Goal: Task Accomplishment & Management: Use online tool/utility

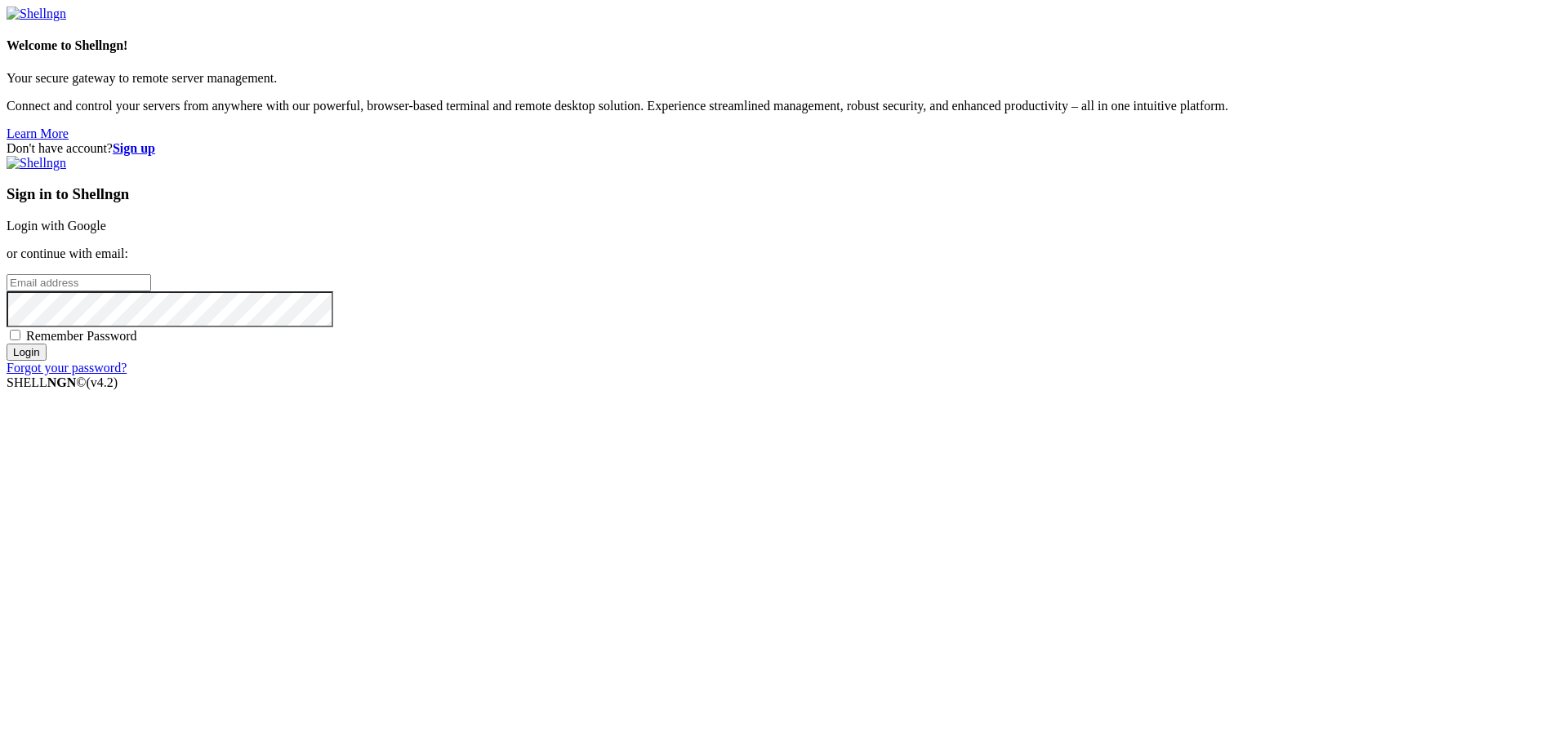
click at [107, 233] on link "Login with Google" at bounding box center [56, 225] width 99 height 14
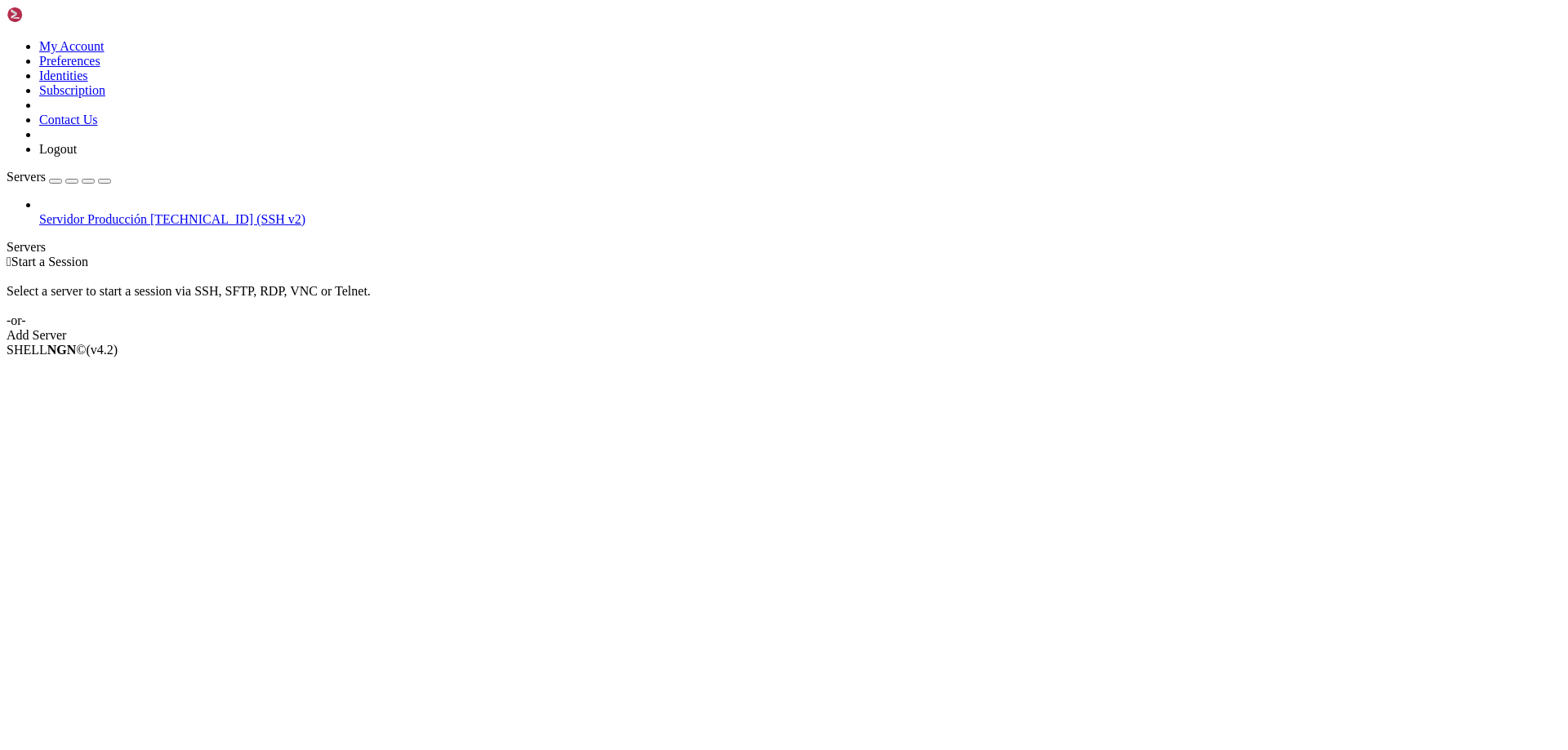
click at [150, 212] on span "[TECHNICAL_ID] (SSH v2)" at bounding box center [227, 218] width 155 height 14
click at [81, 212] on span "Servidor Producción" at bounding box center [92, 218] width 107 height 14
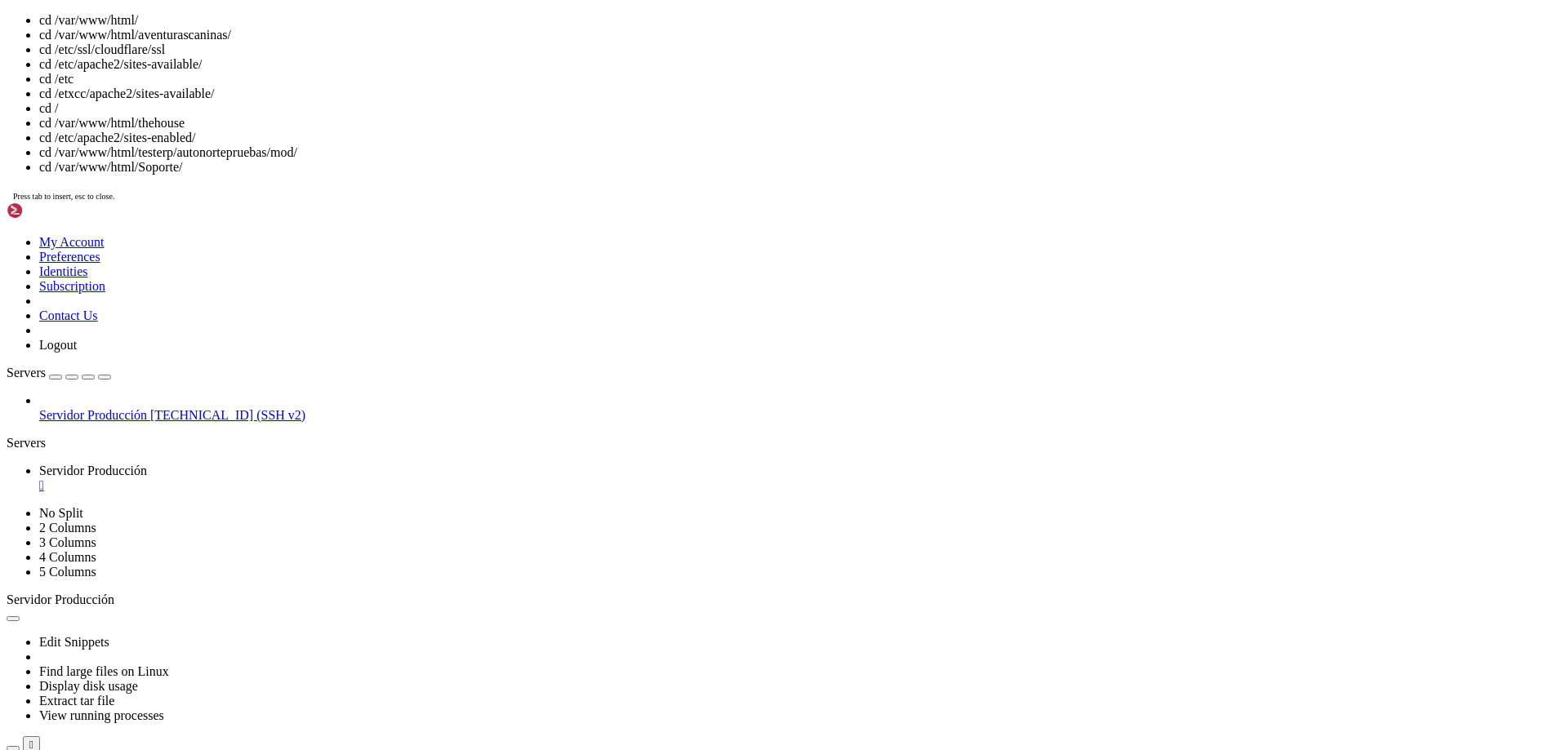
scroll to position [23, 0]
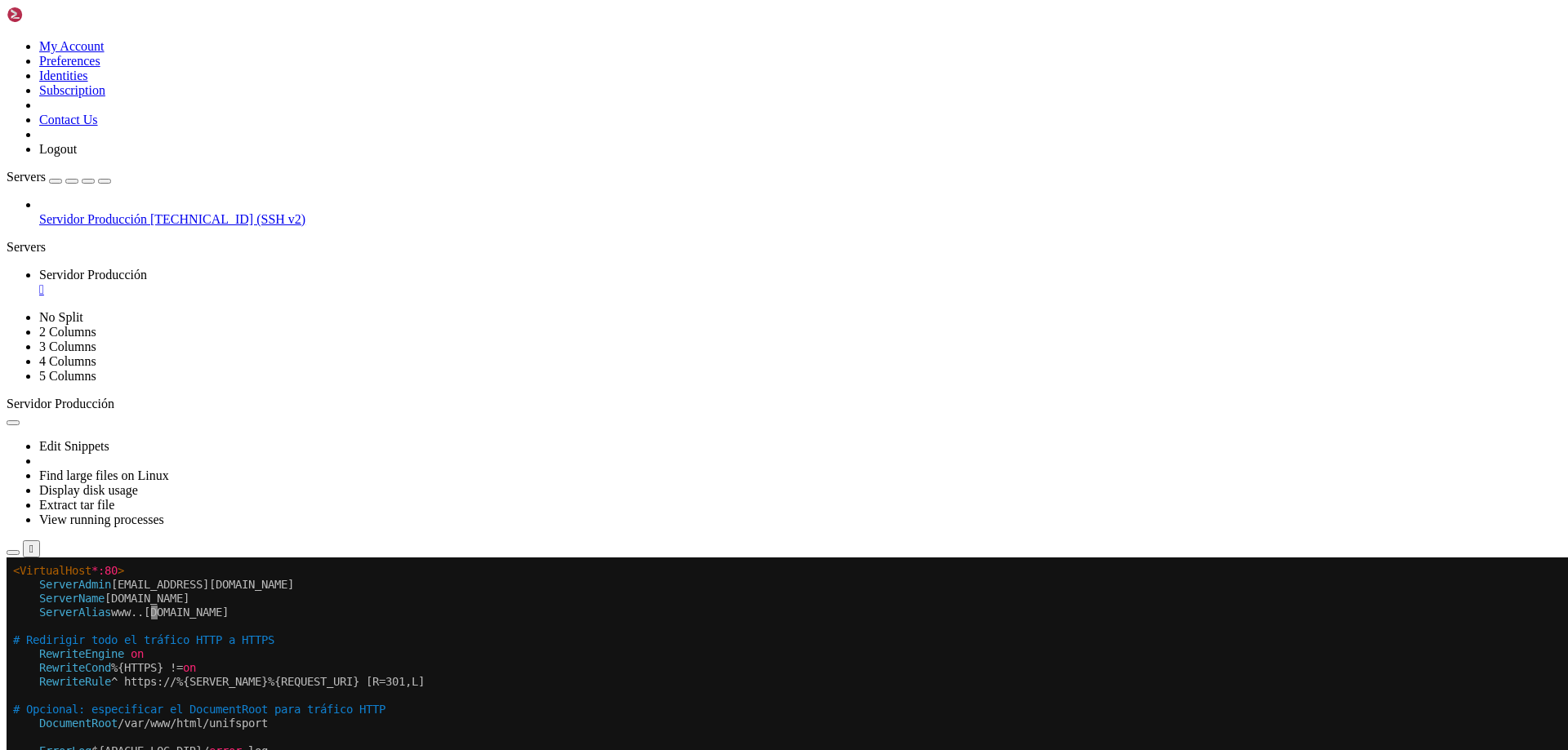
drag, startPoint x: 226, startPoint y: 598, endPoint x: 119, endPoint y: 598, distance: 107.0
click at [119, 598] on x-row "ServerName [DOMAIN_NAME]" at bounding box center [687, 598] width 1349 height 14
copy x-row "elpuntodelaarepa"
drag, startPoint x: 434, startPoint y: 722, endPoint x: 390, endPoint y: 738, distance: 46.8
click at [390, 738] on x-row at bounding box center [687, 737] width 1349 height 14
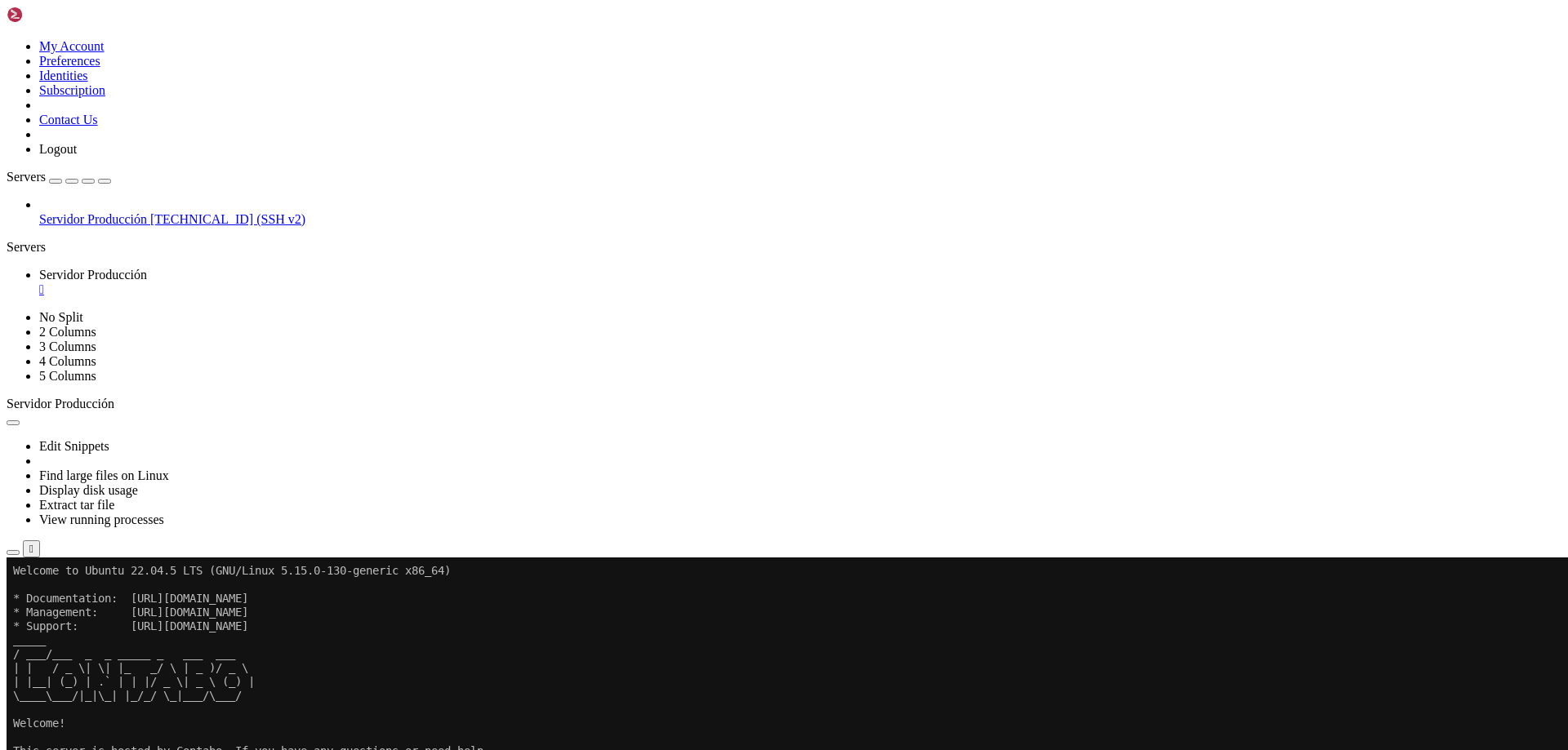
scroll to position [14, 0]
click at [737, 616] on div "SHELL NGN © (v 4.2 ) [TECHNICAL_ID] Connected" at bounding box center [784, 593] width 1554 height 44
click at [72, 604] on button "Reconnect" at bounding box center [39, 612] width 65 height 17
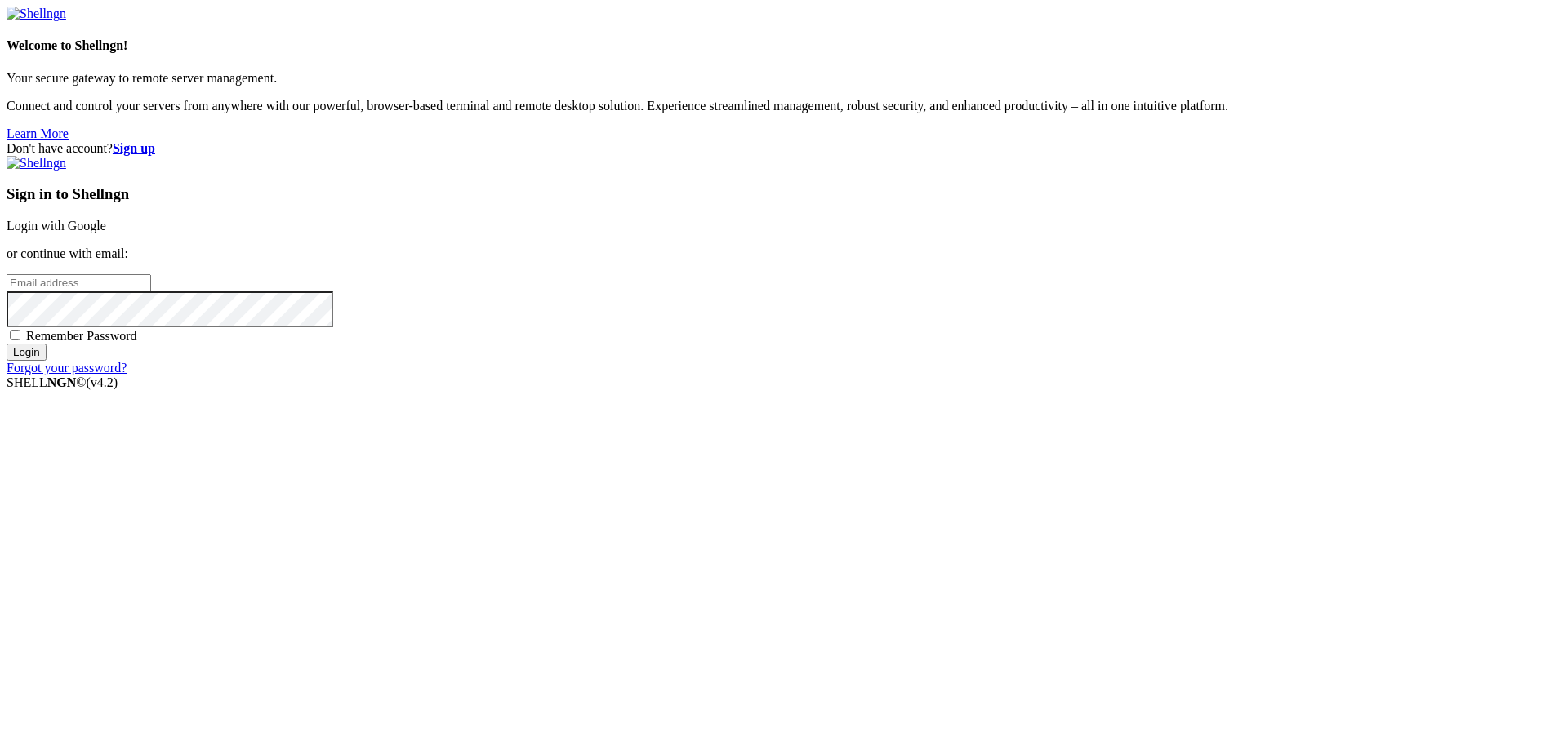
click at [107, 233] on link "Login with Google" at bounding box center [56, 225] width 99 height 14
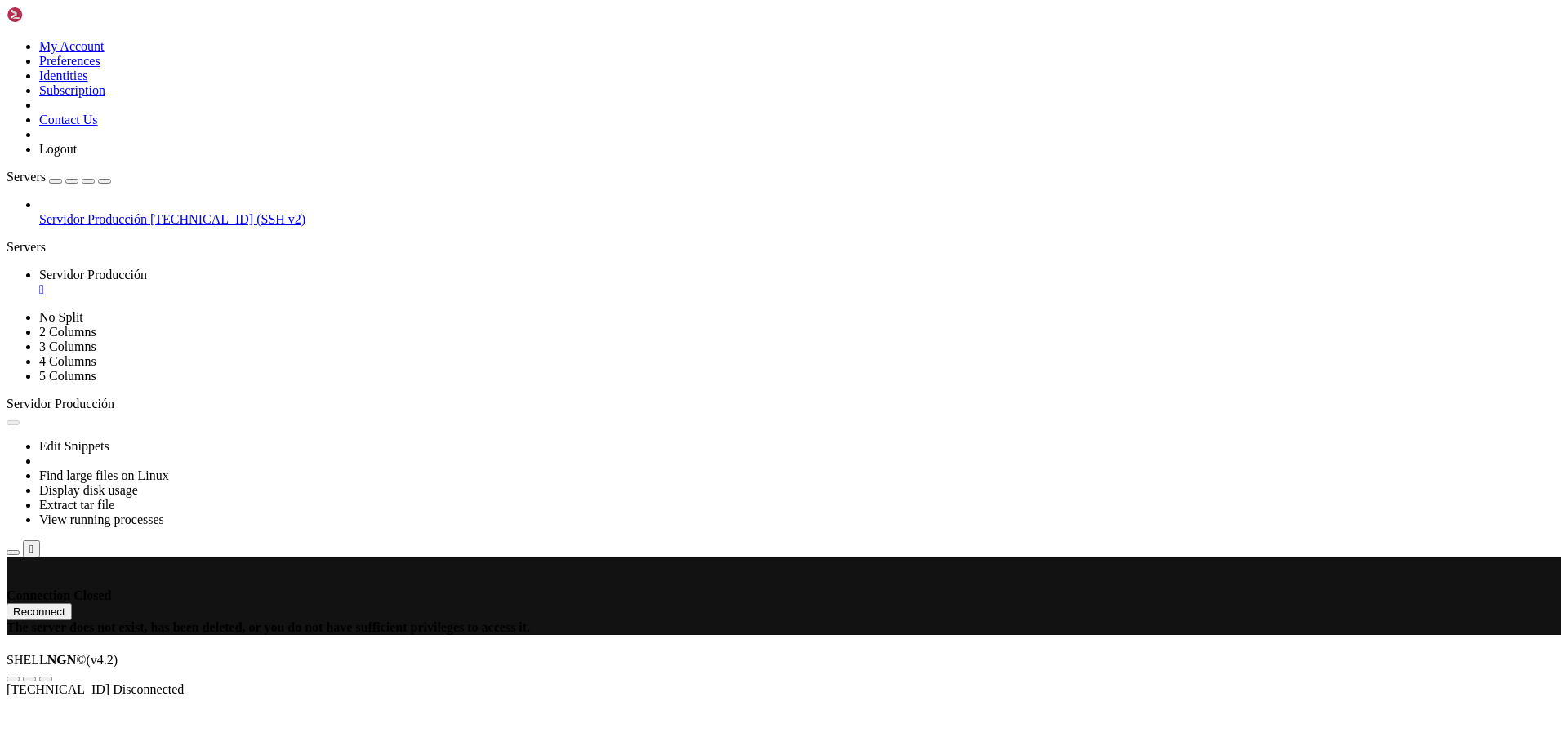
click at [1398, 588] on div "Connection Closed Reconnect The server does not exist, has been deleted, or you…" at bounding box center [784, 612] width 1554 height 47
click at [1562, 588] on div "Connection Closed Reconnect The server does not exist, has been deleted, or you…" at bounding box center [784, 612] width 1554 height 47
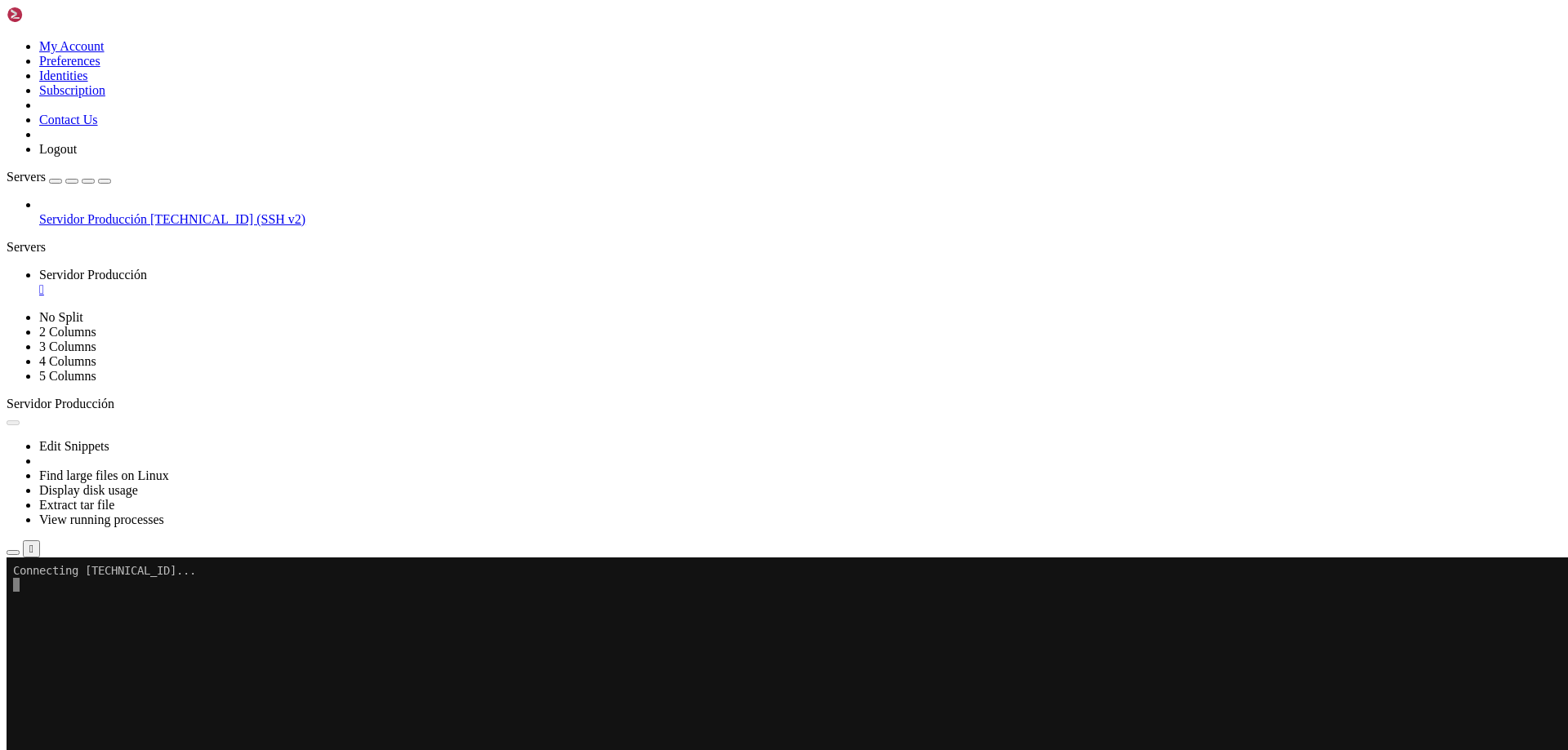
scroll to position [14, 0]
click at [72, 604] on button "Reconnect" at bounding box center [39, 612] width 65 height 17
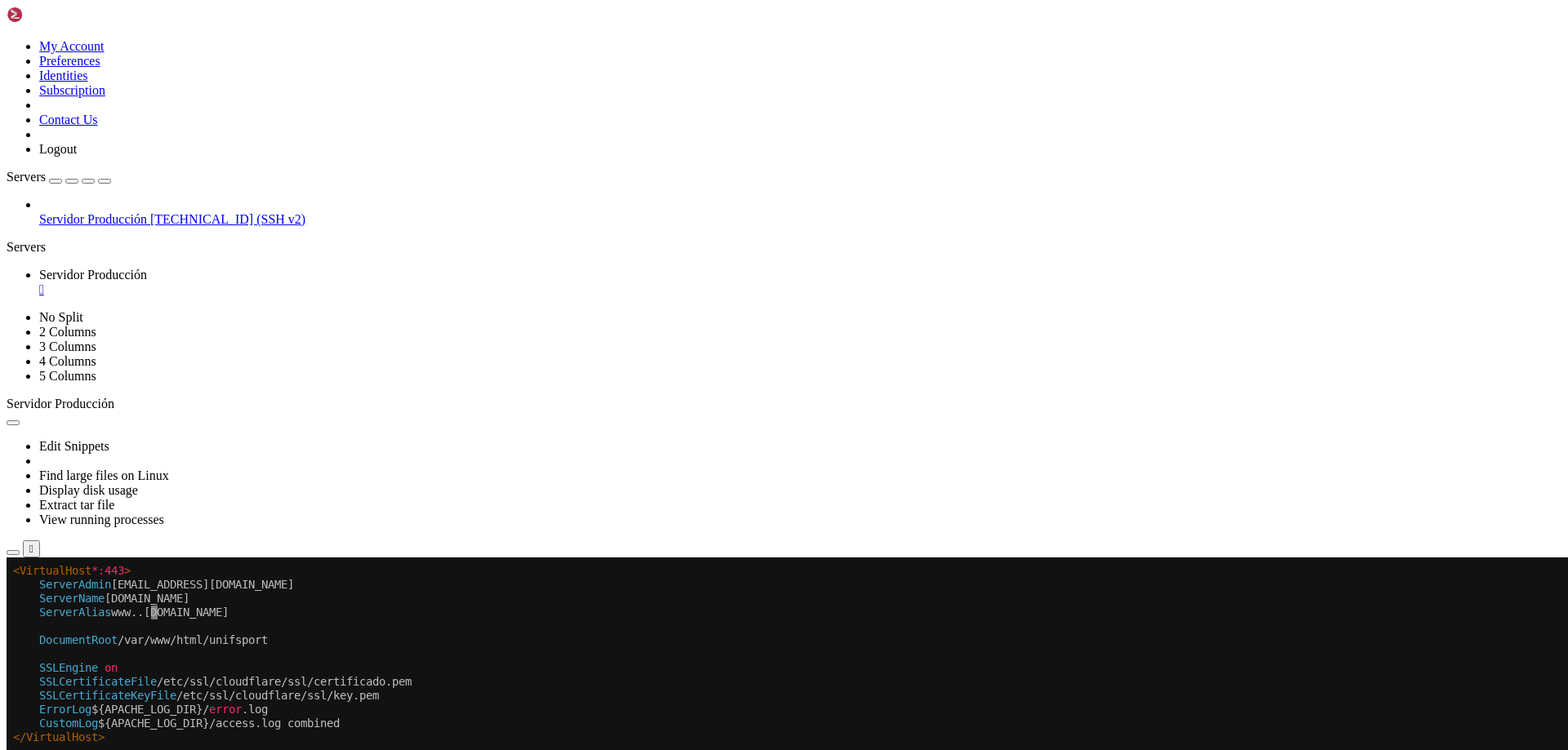
drag, startPoint x: 226, startPoint y: 597, endPoint x: 117, endPoint y: 597, distance: 109.0
click at [117, 597] on x-row "ServerName [DOMAIN_NAME]" at bounding box center [687, 598] width 1349 height 14
drag, startPoint x: 129, startPoint y: 598, endPoint x: 585, endPoint y: 654, distance: 459.4
click at [585, 654] on x-row at bounding box center [687, 653] width 1349 height 14
drag, startPoint x: 510, startPoint y: 675, endPoint x: 429, endPoint y: 670, distance: 81.2
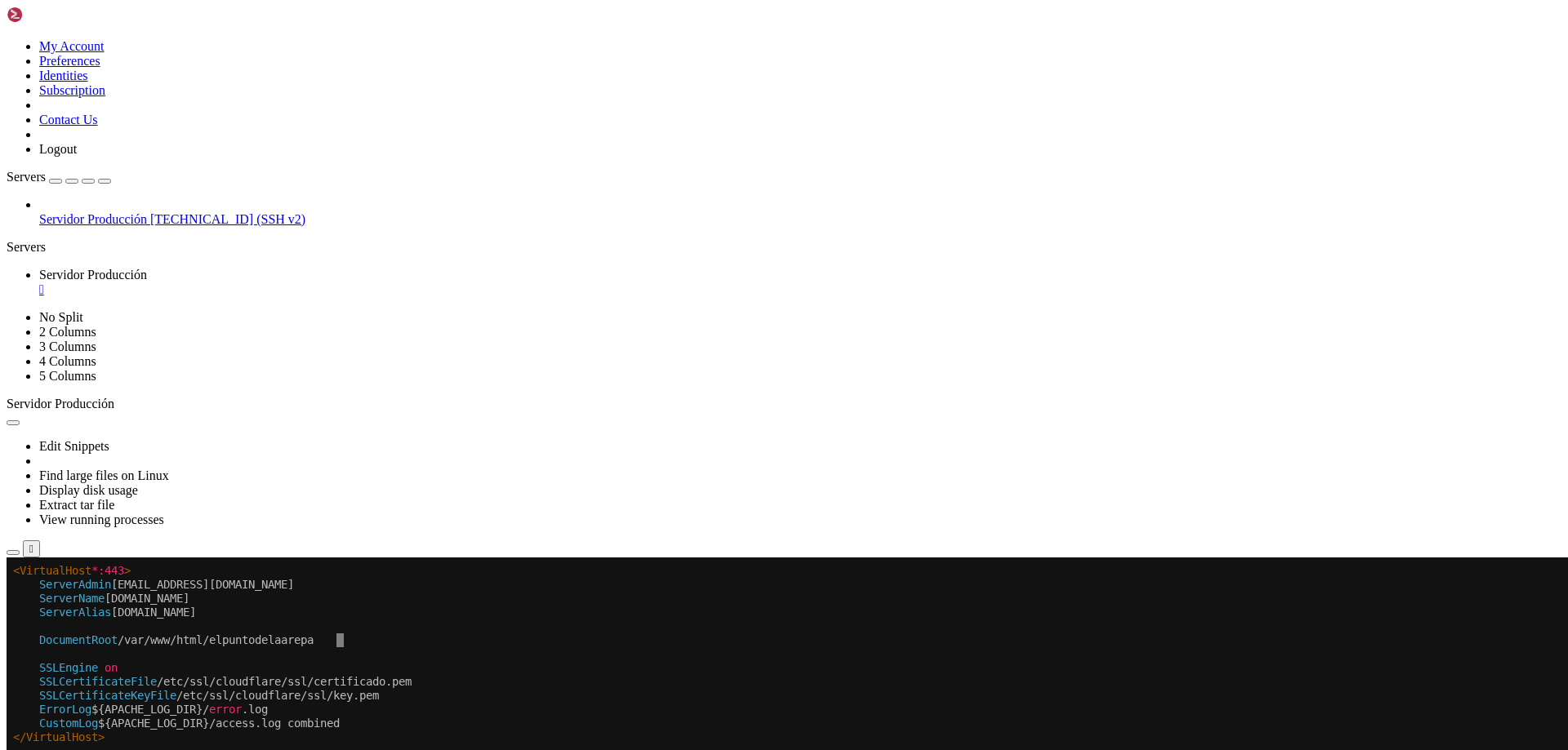
click at [429, 670] on x-row "SSLEngine on" at bounding box center [687, 668] width 1349 height 14
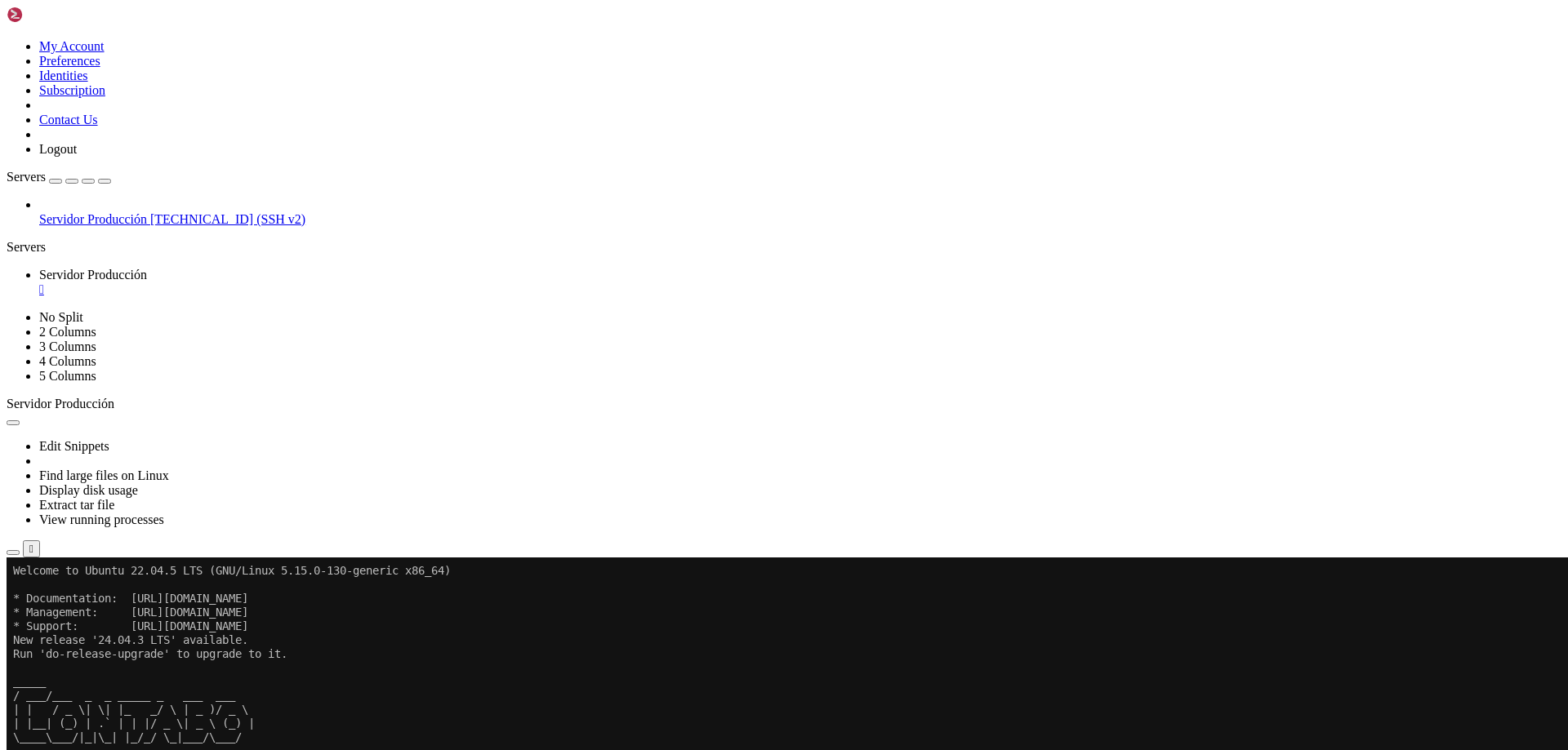
drag, startPoint x: 710, startPoint y: 1067, endPoint x: 141, endPoint y: 1072, distance: 569.0
drag, startPoint x: 704, startPoint y: 1065, endPoint x: 135, endPoint y: 1068, distance: 569.0
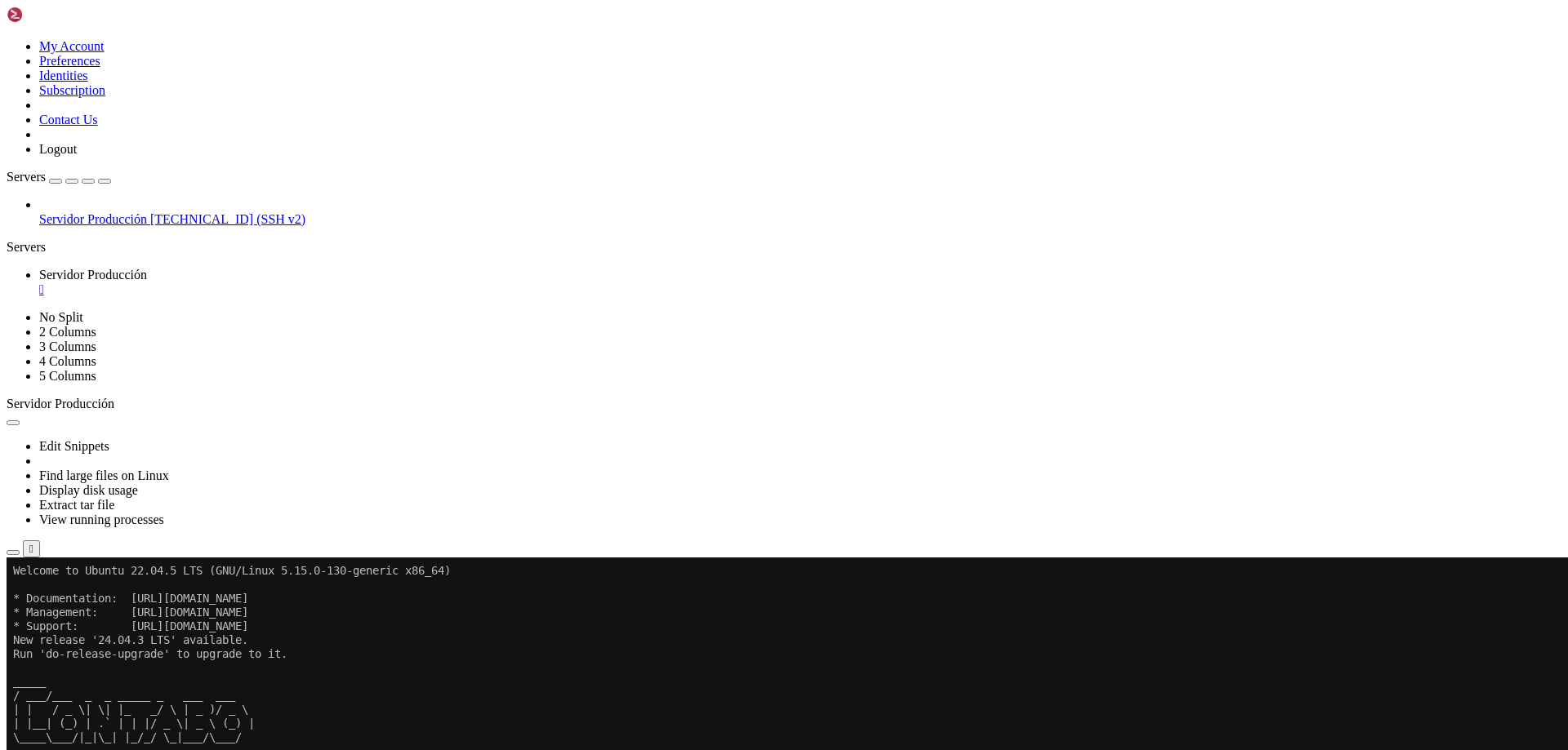
drag, startPoint x: 654, startPoint y: 1100, endPoint x: 931, endPoint y: 1148, distance: 281.1
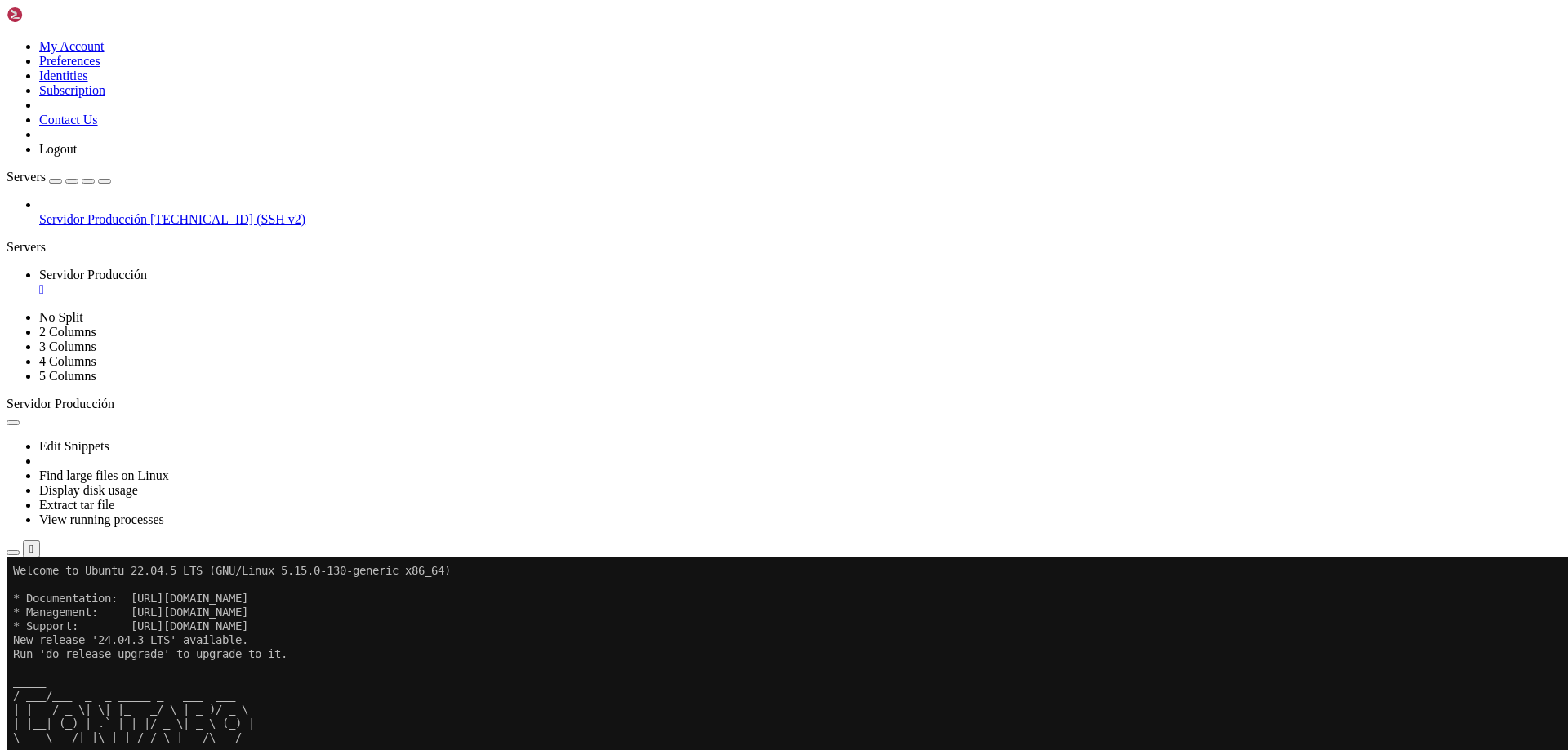
drag, startPoint x: 660, startPoint y: 1122, endPoint x: 658, endPoint y: 1171, distance: 49.0
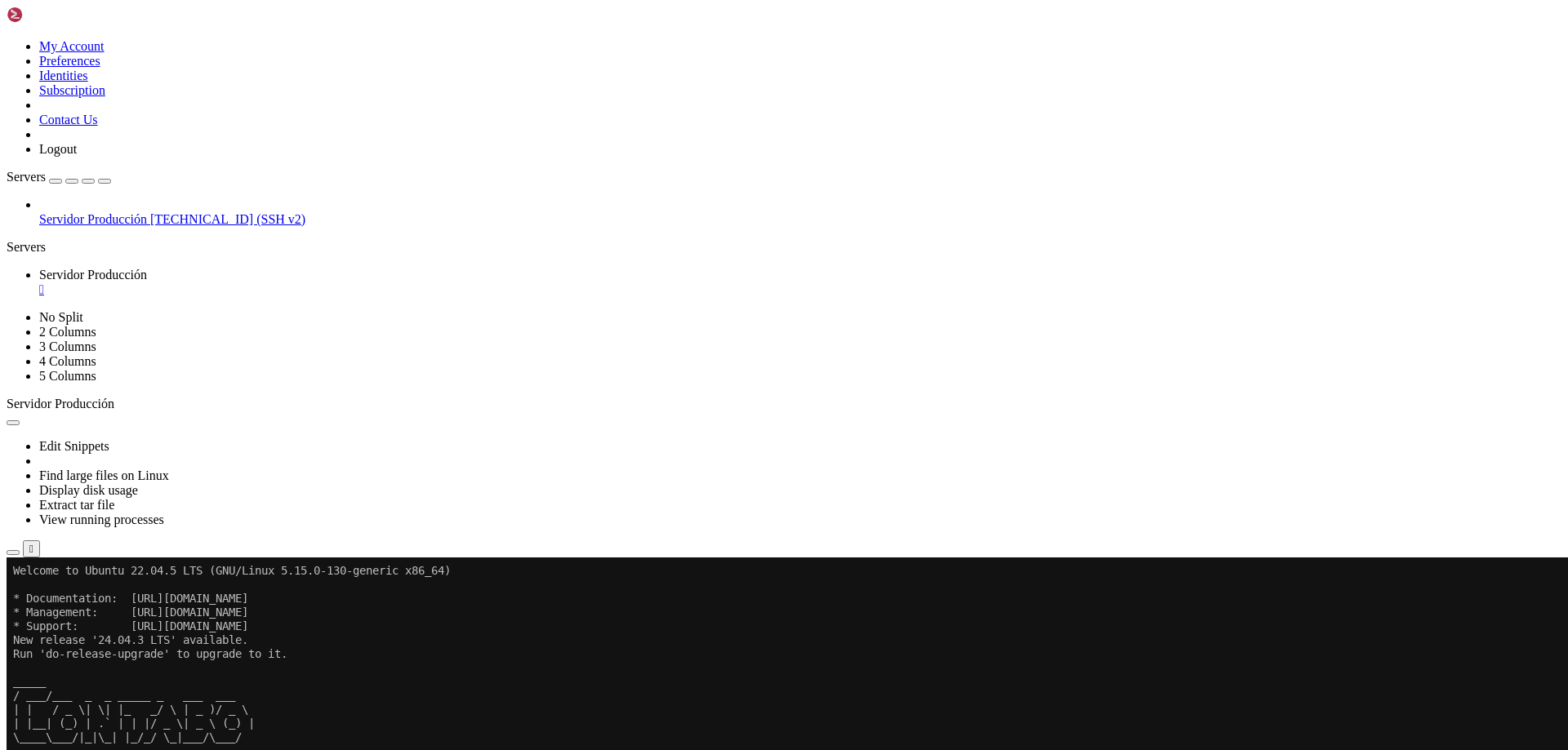
drag, startPoint x: 828, startPoint y: 1160, endPoint x: 633, endPoint y: 1157, distance: 195.0
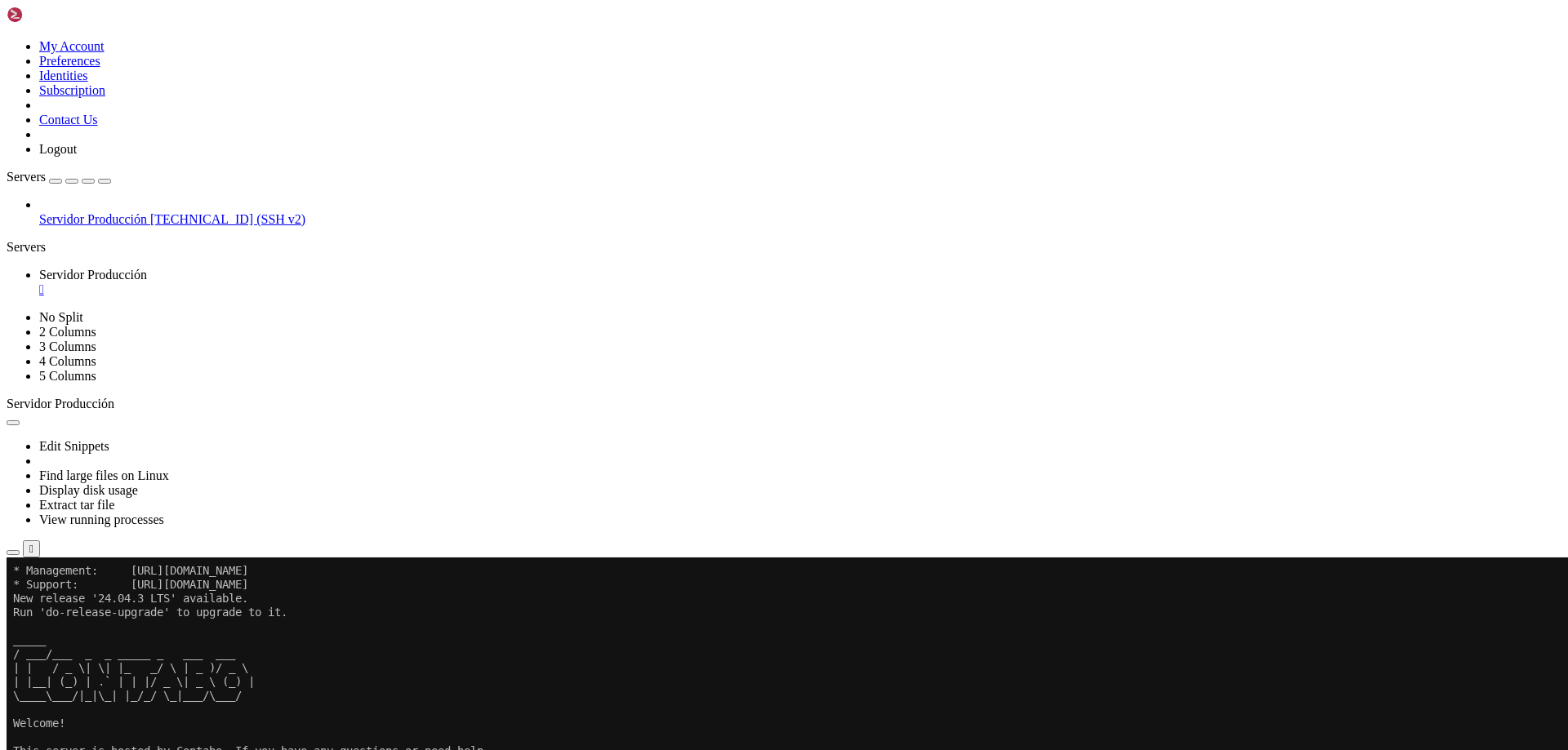
scroll to position [111, 0]
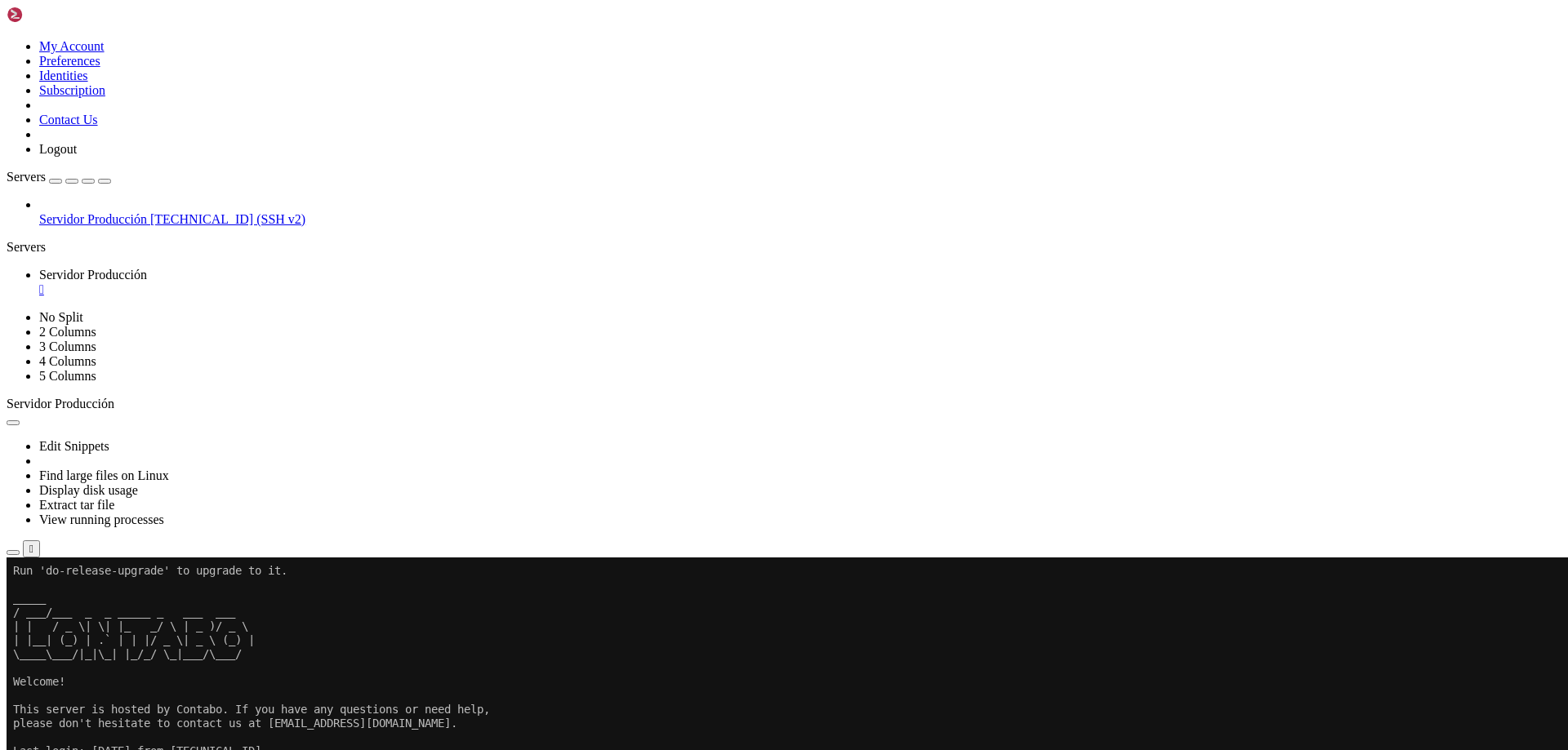
drag, startPoint x: 383, startPoint y: 1162, endPoint x: 911, endPoint y: 1150, distance: 528.1
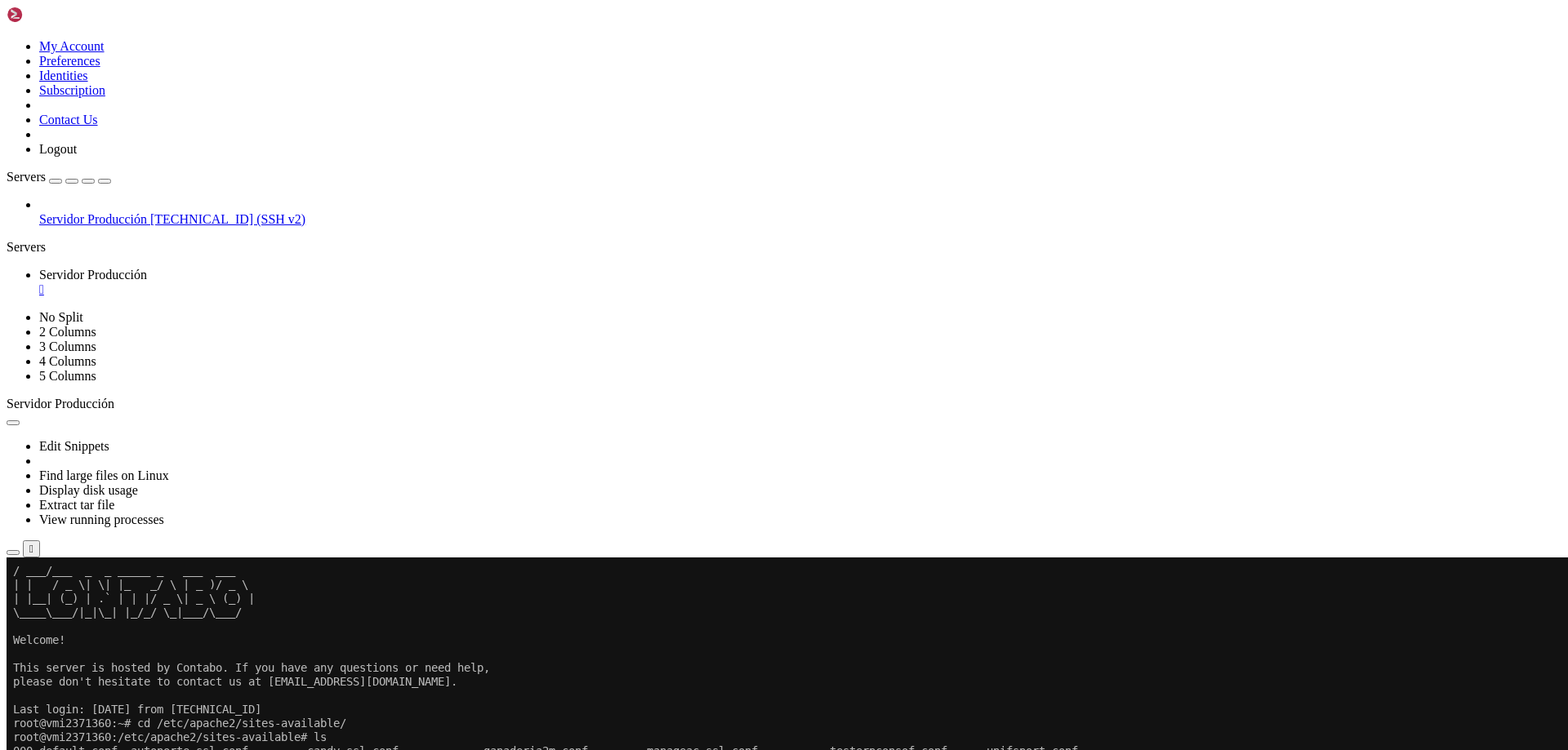
drag, startPoint x: 702, startPoint y: 1032, endPoint x: 937, endPoint y: 1082, distance: 240.3
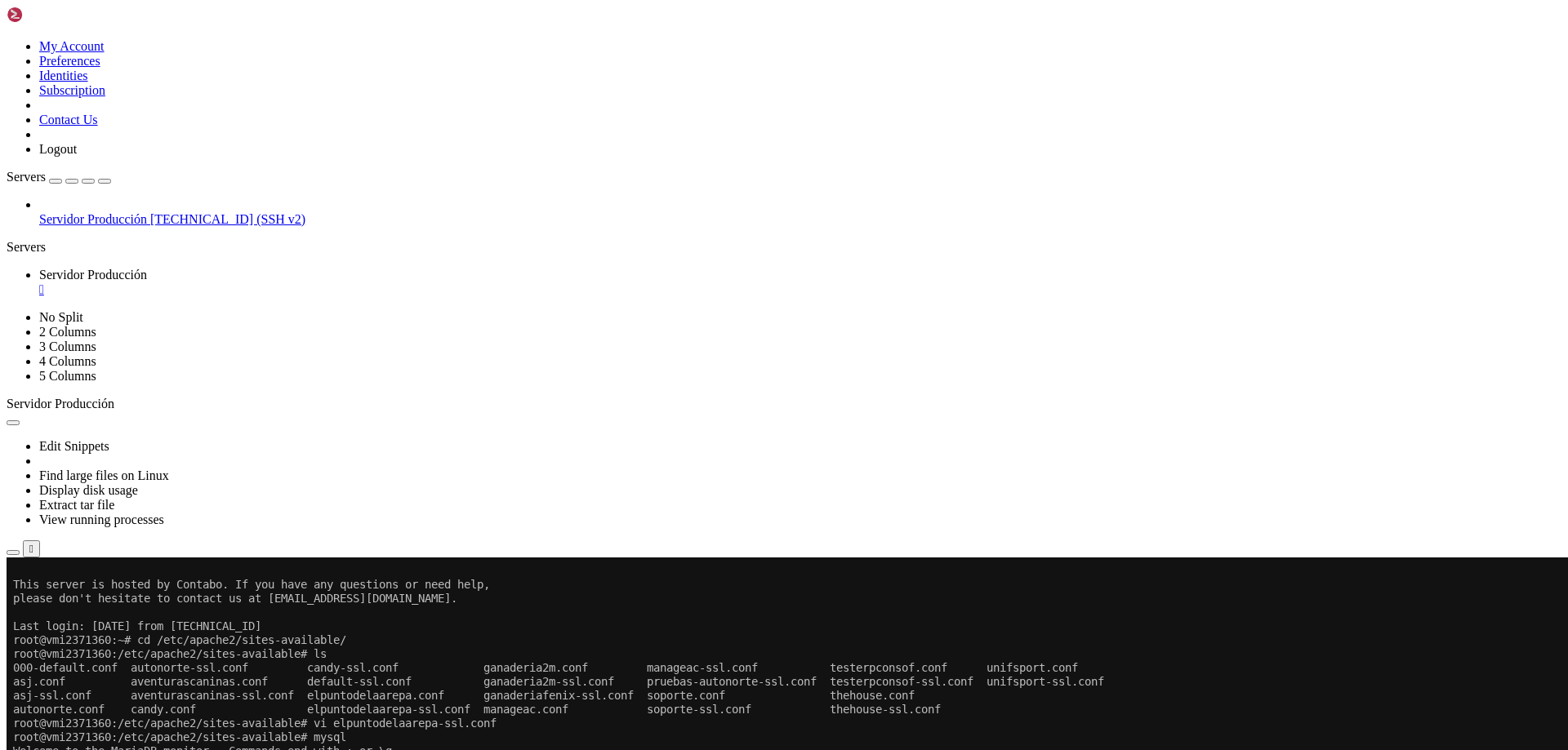
scroll to position [236, 0]
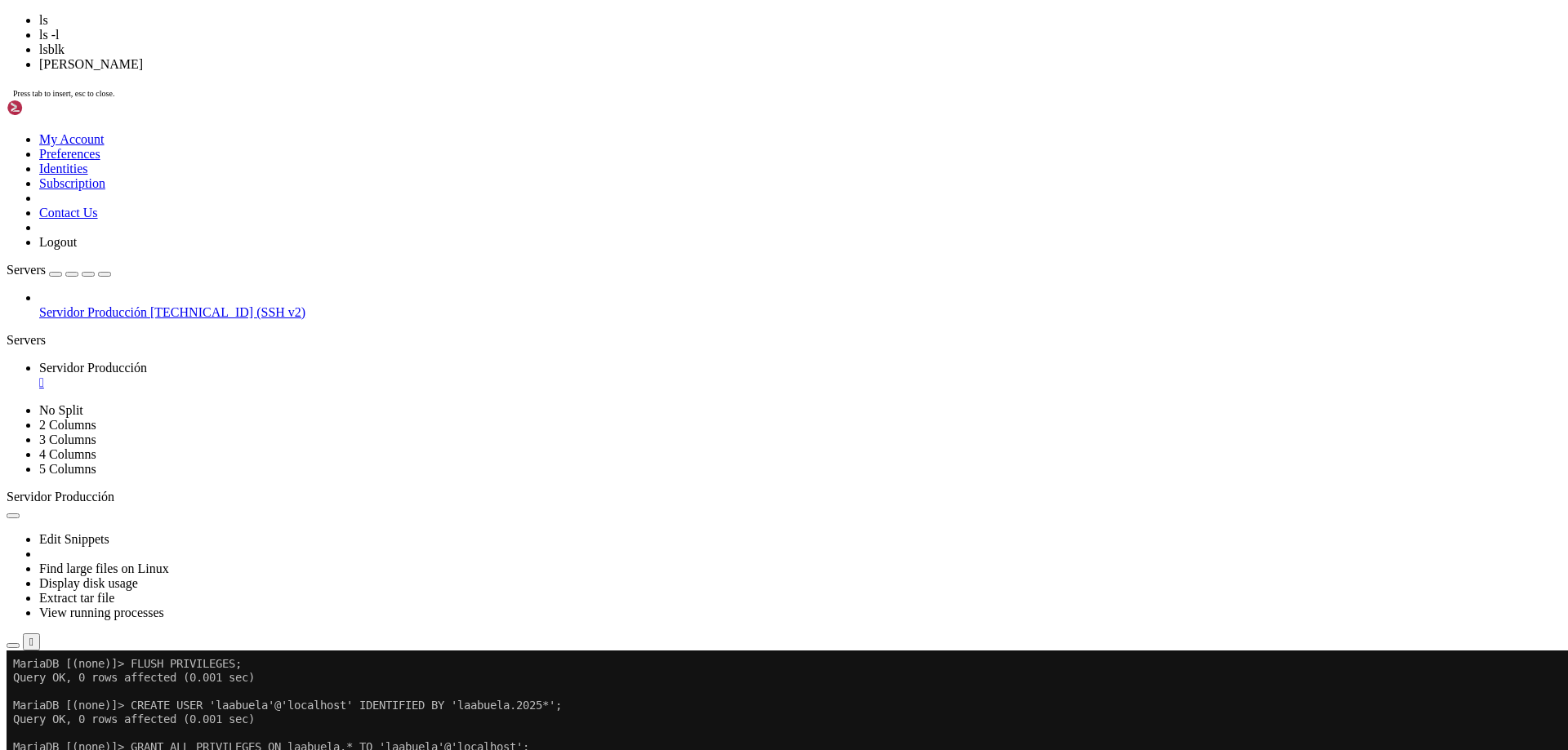
scroll to position [694, 0]
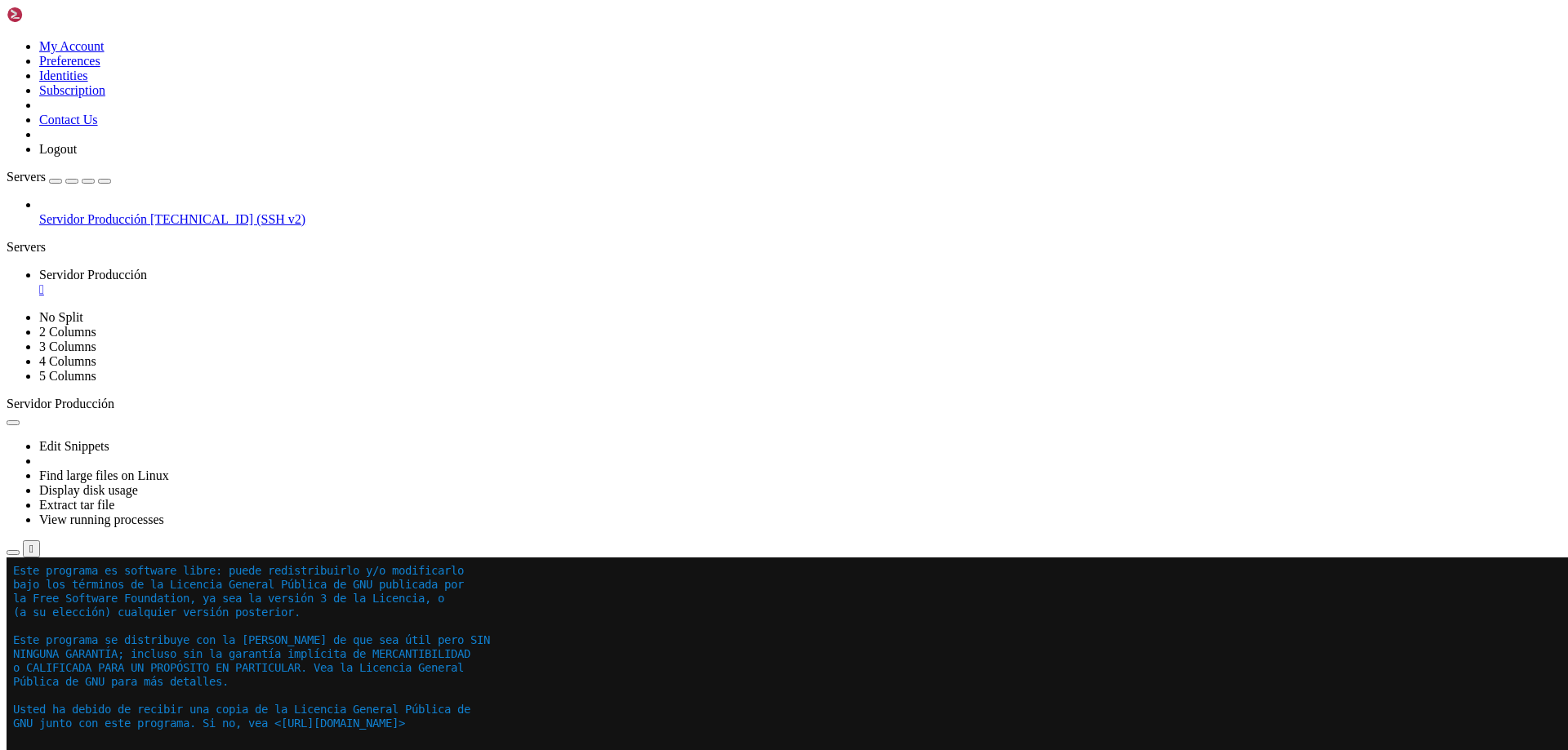
drag, startPoint x: 422, startPoint y: 1067, endPoint x: 351, endPoint y: 1077, distance: 71.7
drag, startPoint x: 609, startPoint y: 1068, endPoint x: 528, endPoint y: 1077, distance: 81.5
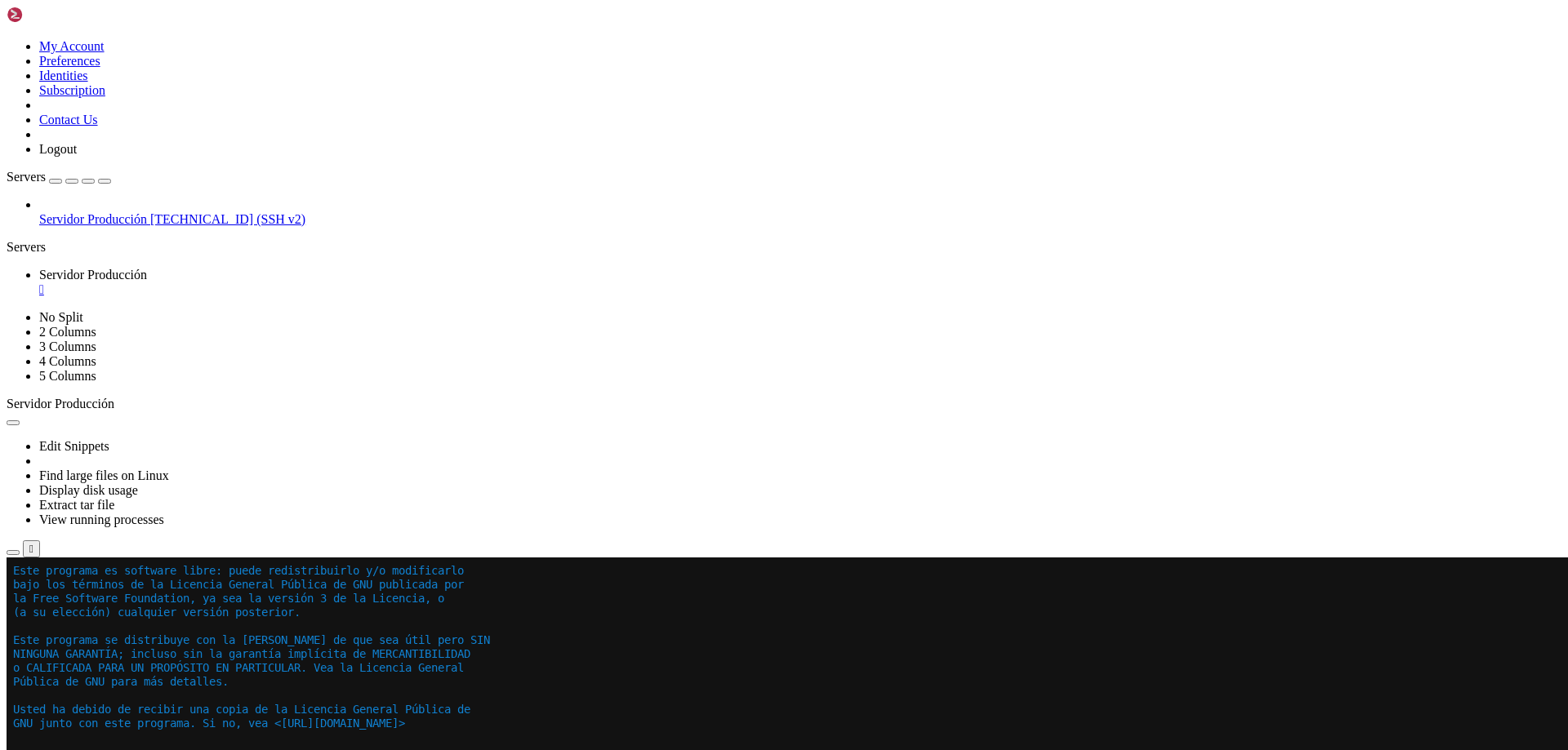
drag, startPoint x: 515, startPoint y: 999, endPoint x: 395, endPoint y: 1100, distance: 156.8
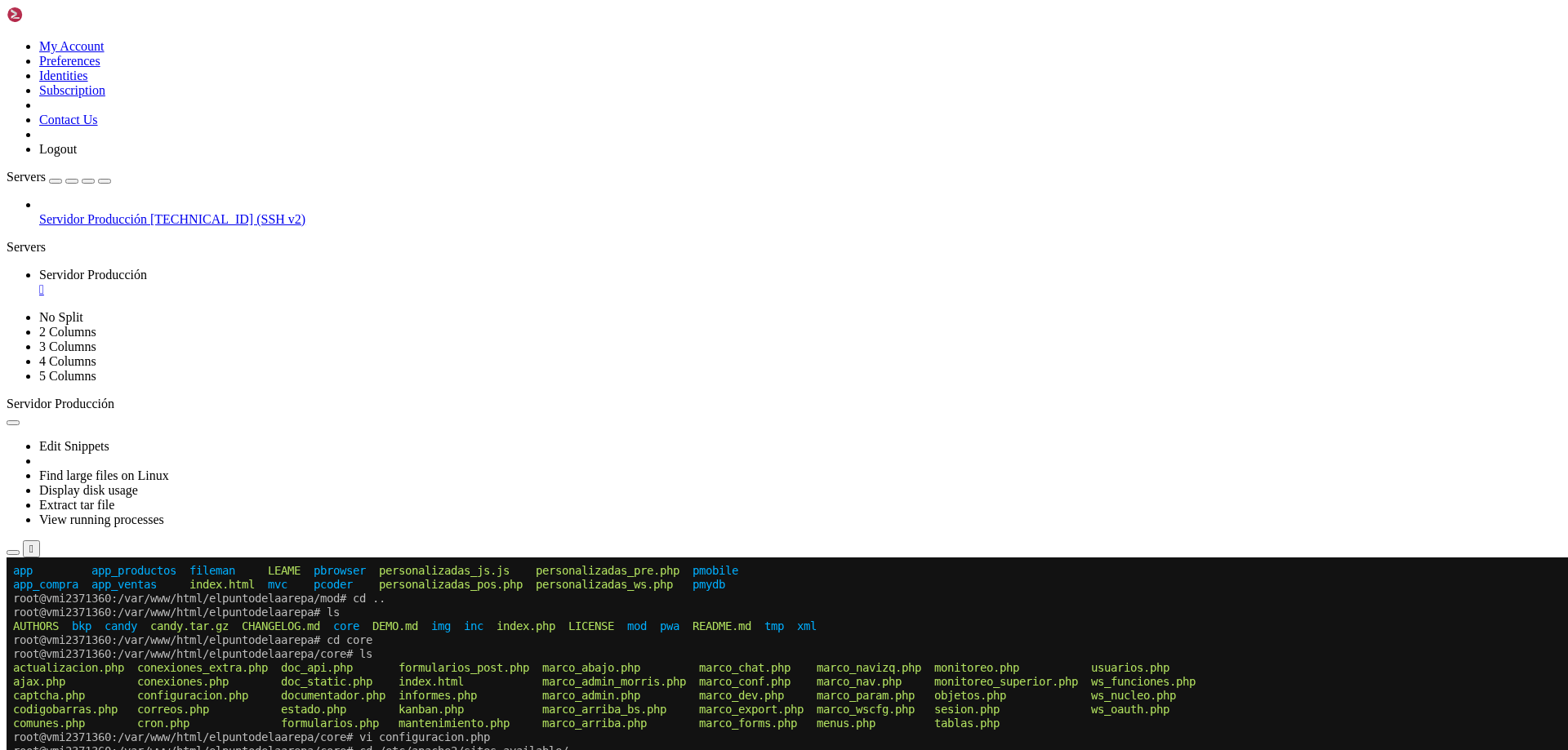
scroll to position [1166, 0]
